Goal: Find specific page/section: Find specific page/section

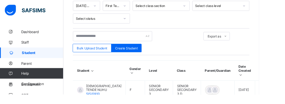
scroll to position [118, 0]
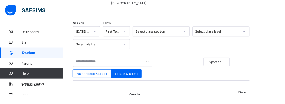
click at [33, 80] on span "Classes" at bounding box center [46, 81] width 47 height 5
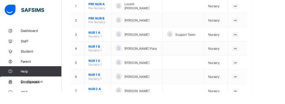
scroll to position [88, 0]
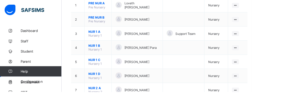
click at [0, 0] on ul "View Class Assign form Teacher" at bounding box center [0, 0] width 0 height 0
click at [0, 0] on div "View Class" at bounding box center [0, 0] width 0 height 0
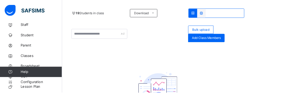
scroll to position [19, 0]
click at [33, 95] on span "Configuration" at bounding box center [46, 93] width 46 height 6
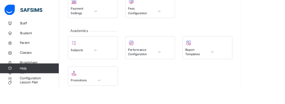
scroll to position [138, 0]
click at [124, 92] on div "Promotions" at bounding box center [110, 94] width 53 height 6
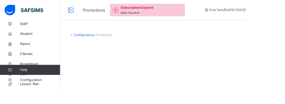
click at [87, 40] on link "Configurations" at bounding box center [97, 40] width 24 height 4
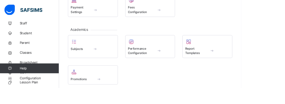
scroll to position [147, 0]
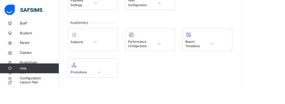
click at [97, 84] on span "Promotions" at bounding box center [93, 85] width 19 height 5
